Goal: Task Accomplishment & Management: Manage account settings

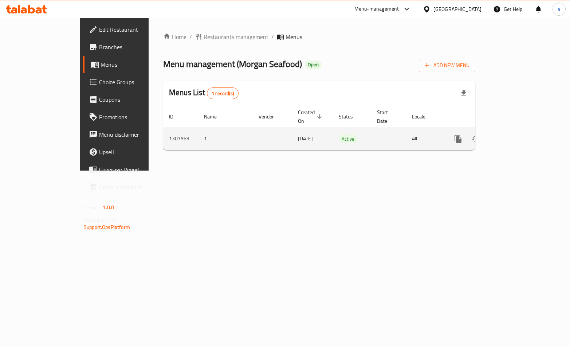
click at [525, 128] on td "enhanced table" at bounding box center [485, 139] width 82 height 22
click at [515, 134] on icon "enhanced table" at bounding box center [511, 138] width 9 height 9
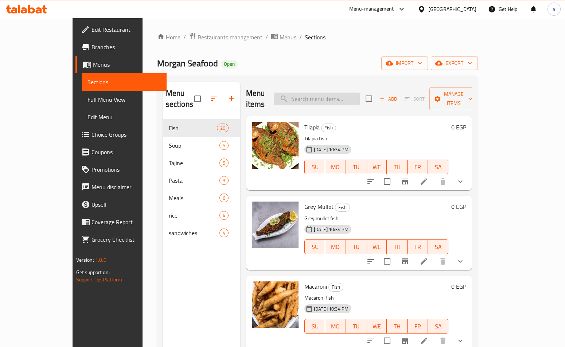
click at [341, 96] on input "search" at bounding box center [317, 99] width 86 height 13
paste input "بربوني"
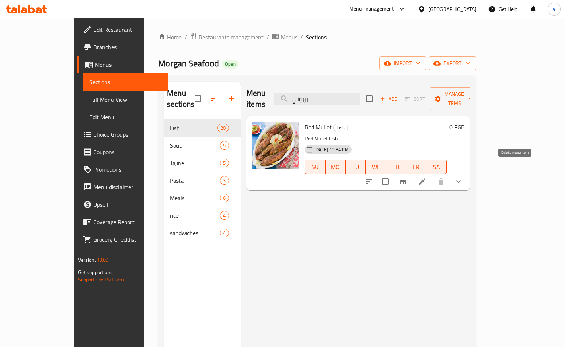
type input "بربوني"
click at [432, 175] on li at bounding box center [422, 181] width 20 height 13
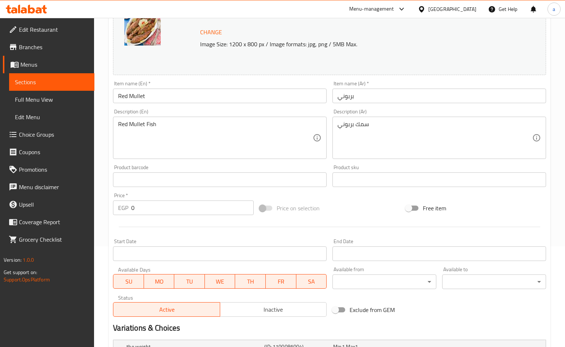
scroll to position [216, 0]
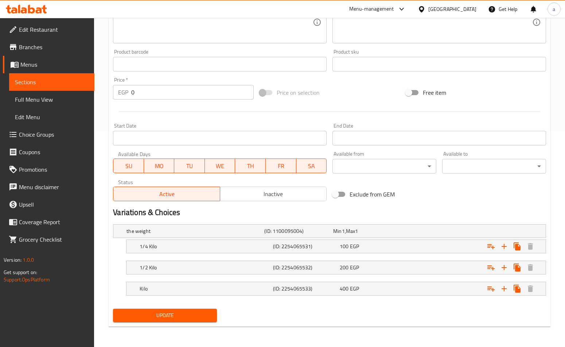
click at [313, 326] on div "Home / Restaurants management / Menus / Sections / item / update Fish section U…" at bounding box center [330, 74] width 442 height 516
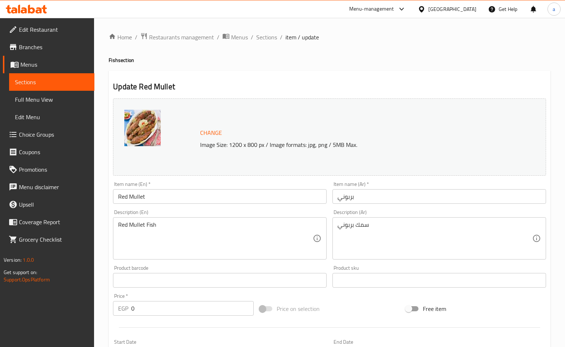
scroll to position [237, 0]
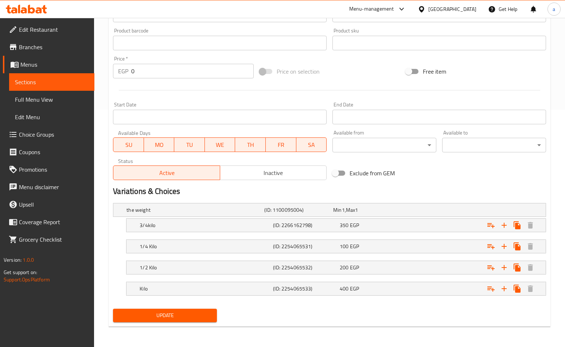
click at [297, 304] on div "the weight (ID: 1100095004) Min 1 , Max 1 Name (En) the weight Name (En) Name (…" at bounding box center [329, 253] width 439 height 106
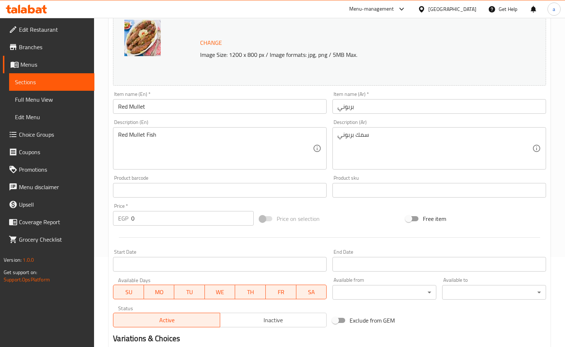
scroll to position [0, 0]
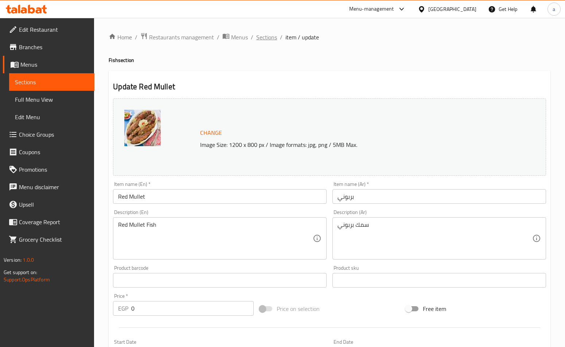
click at [262, 40] on span "Sections" at bounding box center [266, 37] width 21 height 9
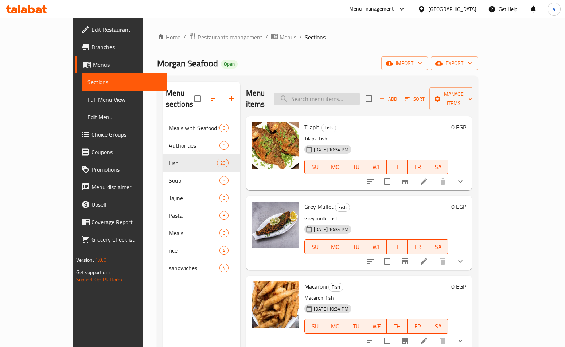
click at [360, 94] on input "search" at bounding box center [317, 99] width 86 height 13
paste input "وجبة سمك دينيس"
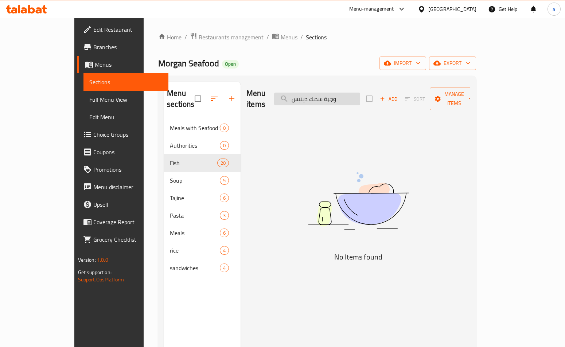
click at [360, 95] on input "وجبة سمك دينيس" at bounding box center [317, 99] width 86 height 13
type input "وجبة سمك د"
click at [281, 36] on span "Menus" at bounding box center [289, 37] width 17 height 9
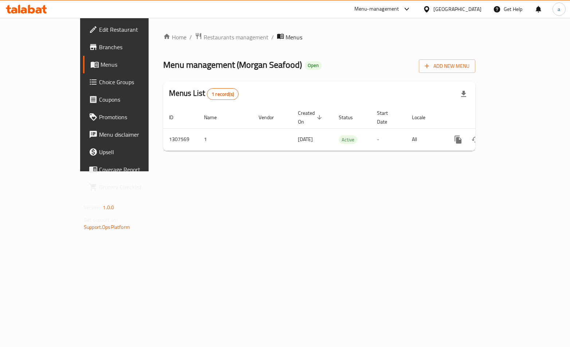
click at [208, 44] on div "Home / Restaurants management / Menus Menu management ( [PERSON_NAME] Seafood )…" at bounding box center [319, 94] width 312 height 124
click at [204, 40] on span "Restaurants management" at bounding box center [236, 37] width 65 height 9
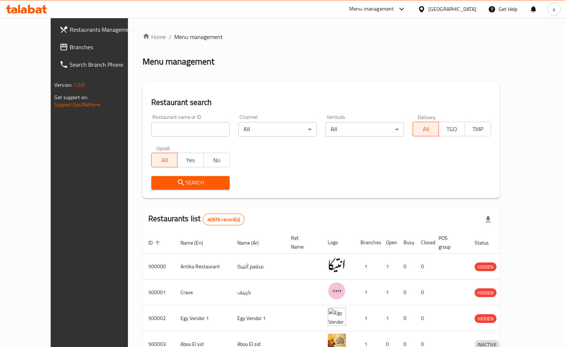
click at [70, 47] on span "Branches" at bounding box center [105, 47] width 70 height 9
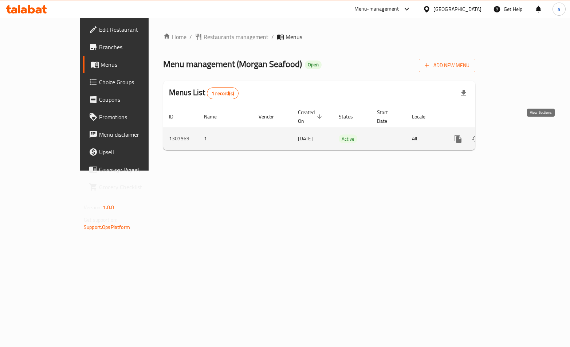
click at [515, 134] on icon "enhanced table" at bounding box center [511, 138] width 9 height 9
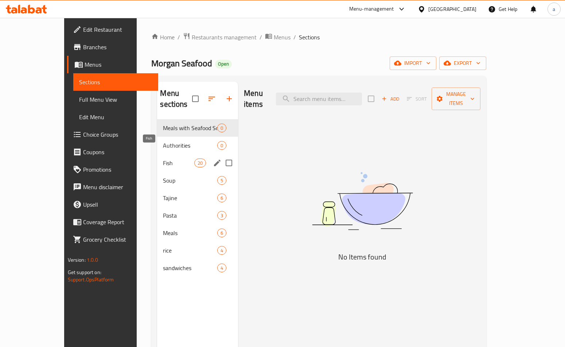
click at [163, 159] on span "Fish" at bounding box center [178, 163] width 31 height 9
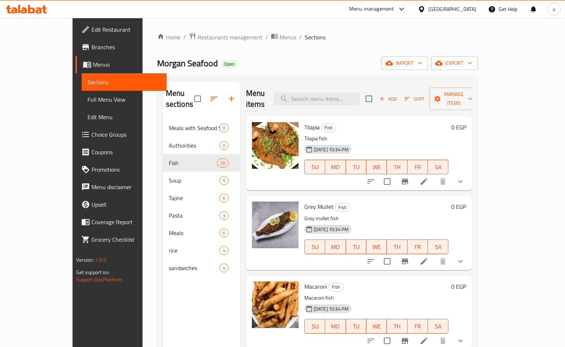
click at [91, 131] on span "Choice Groups" at bounding box center [126, 134] width 70 height 9
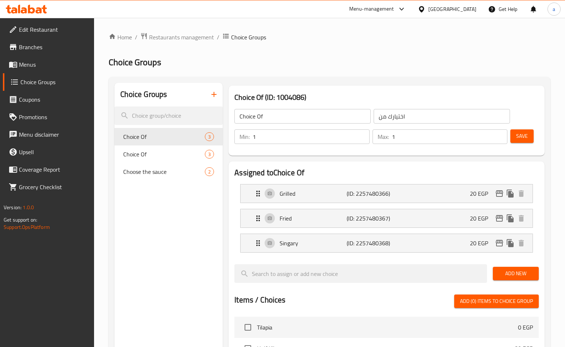
click at [347, 71] on div "Home / Restaurants management / Choice Groups Choice Groups Choice Groups Choic…" at bounding box center [330, 309] width 442 height 555
click at [171, 38] on span "Restaurants management" at bounding box center [181, 37] width 65 height 9
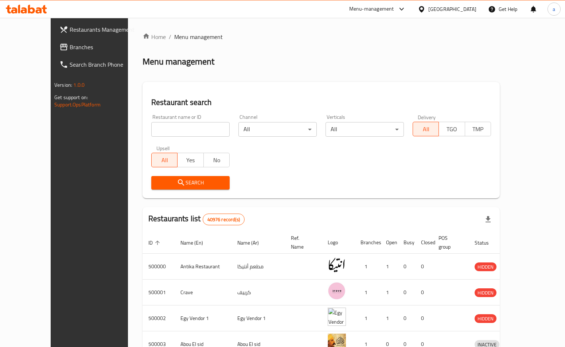
click at [70, 50] on span "Branches" at bounding box center [105, 47] width 70 height 9
